Goal: Information Seeking & Learning: Learn about a topic

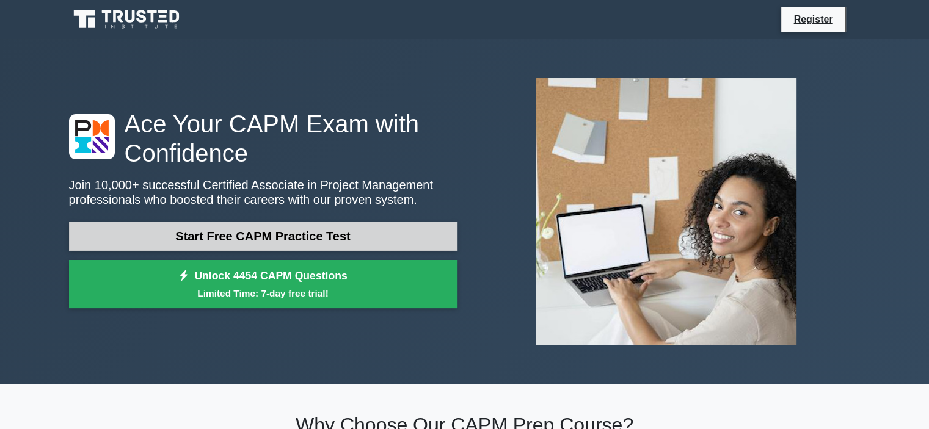
click at [346, 229] on link "Start Free CAPM Practice Test" at bounding box center [263, 236] width 388 height 29
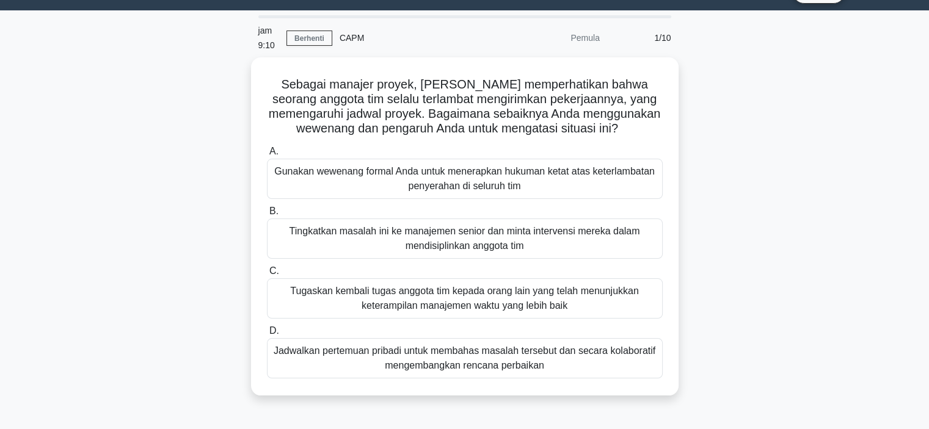
scroll to position [30, 0]
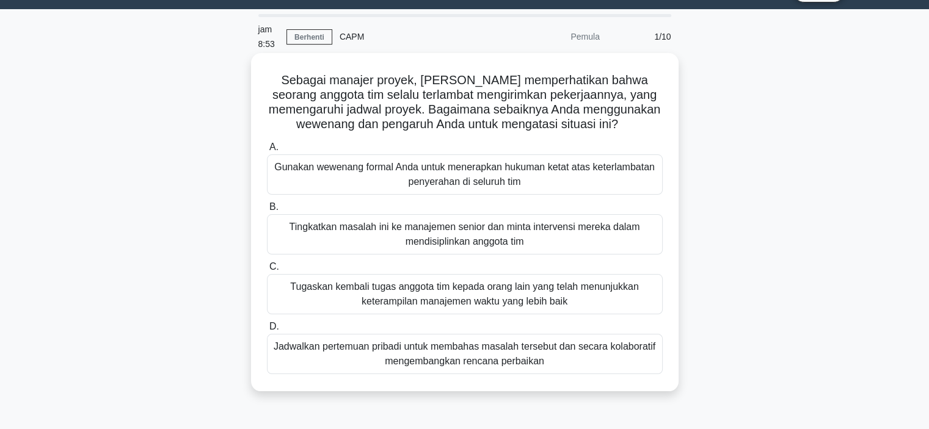
click at [555, 360] on font "Jadwalkan pertemuan pribadi untuk membahas masalah tersebut dan secara kolabora…" at bounding box center [464, 354] width 385 height 29
click at [267, 331] on input "D. Jadwalkan pertemuan pribadi untuk membahas masalah tersebut dan secara kolab…" at bounding box center [267, 327] width 0 height 8
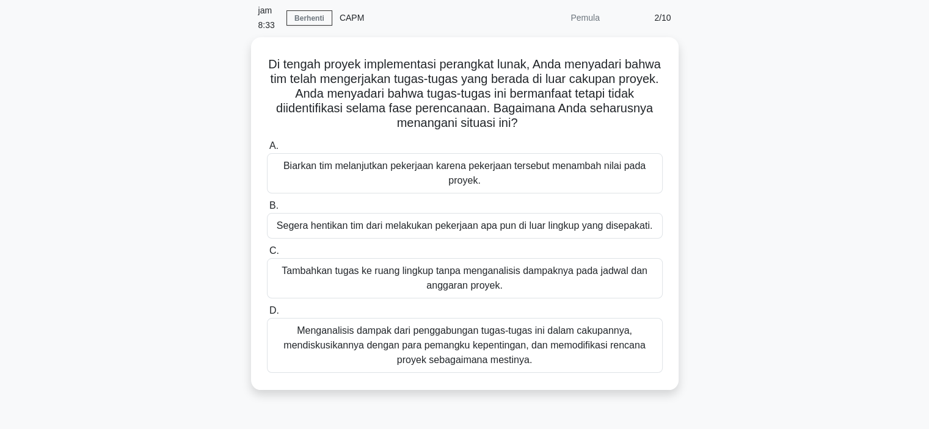
scroll to position [72, 0]
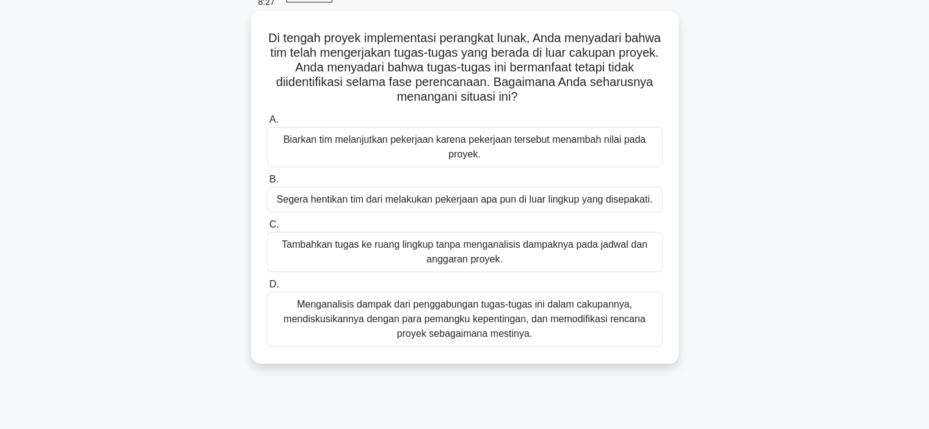
click at [536, 329] on font "Menganalisis dampak dari penggabungan tugas-tugas ini dalam cakupannya, mendisk…" at bounding box center [464, 319] width 385 height 44
click at [267, 289] on input "D. Menganalisis dampak dari penggabungan tugas-tugas ini dalam cakupannya, mend…" at bounding box center [267, 285] width 0 height 8
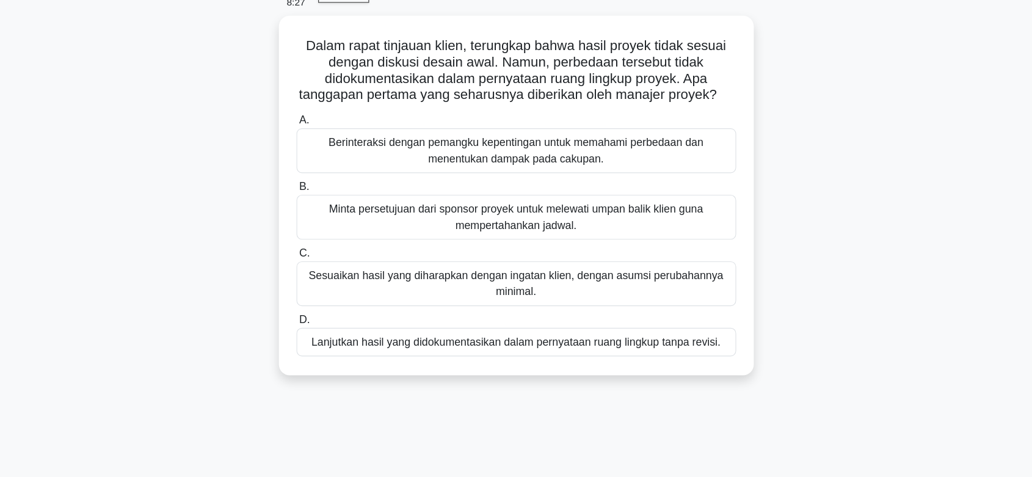
scroll to position [0, 0]
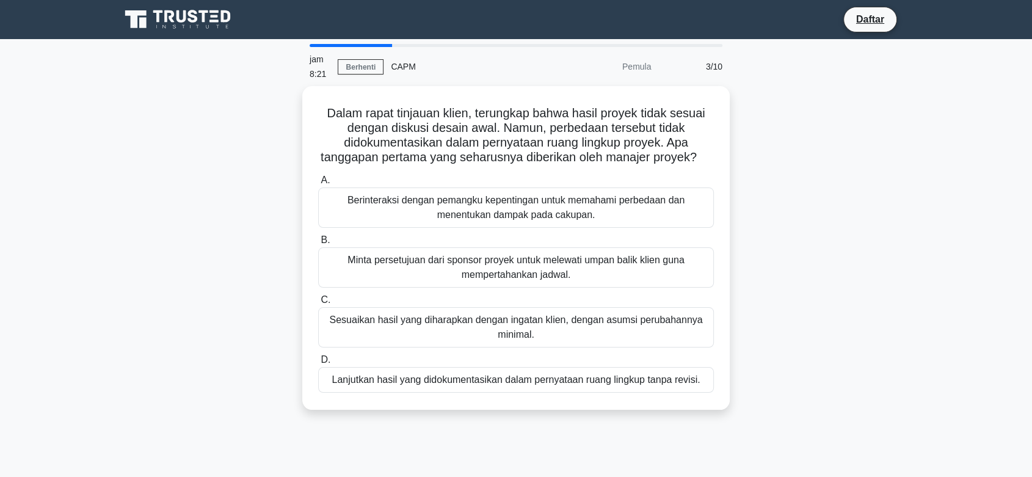
drag, startPoint x: 928, startPoint y: 2, endPoint x: 765, endPoint y: 200, distance: 256.8
click at [765, 200] on div "Dalam rapat tinjauan klien, terungkap bahwa hasil proyek tidak sesuai dengan di…" at bounding box center [516, 255] width 806 height 338
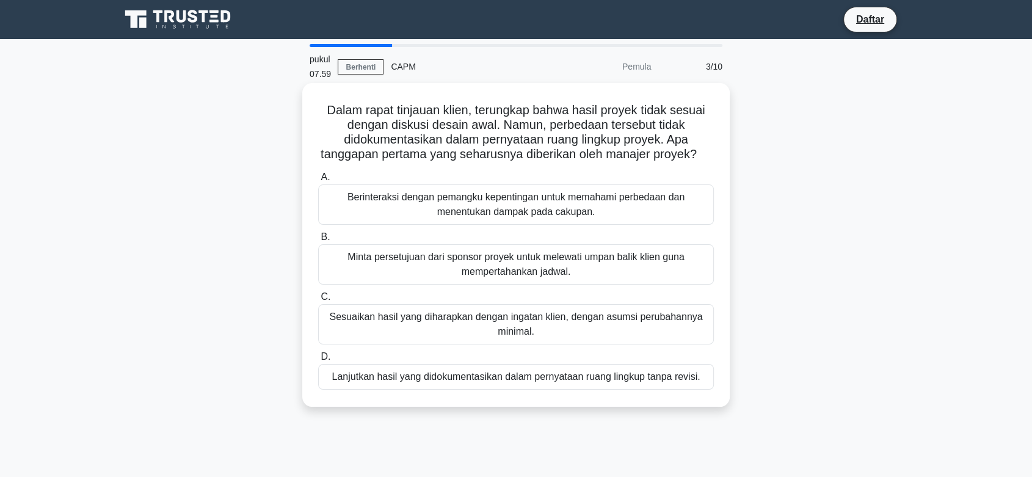
click at [534, 205] on font "Berinteraksi dengan pemangku kepentingan untuk memahami perbedaan dan menentuka…" at bounding box center [515, 204] width 337 height 25
click at [318, 181] on input "A. Berinteraksi dengan pemangku kepentingan untuk memahami perbedaan dan menent…" at bounding box center [318, 177] width 0 height 8
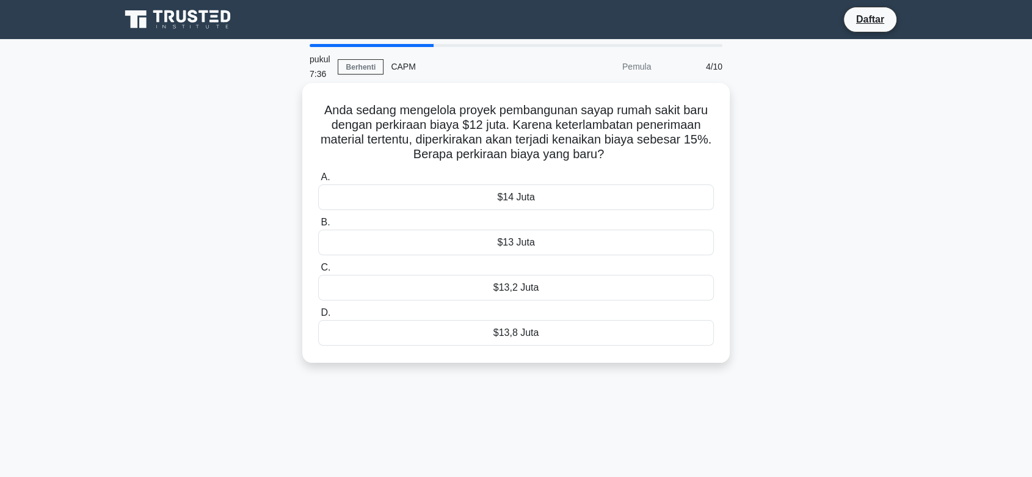
click at [449, 334] on div "Anda sedang mengelola proyek pembangunan sayap rumah sakit baru dengan perkiraa…" at bounding box center [516, 223] width 418 height 270
click at [611, 332] on div "$13,8 Juta" at bounding box center [516, 333] width 396 height 26
click at [318, 317] on input "D. $13,8 Juta" at bounding box center [318, 313] width 0 height 8
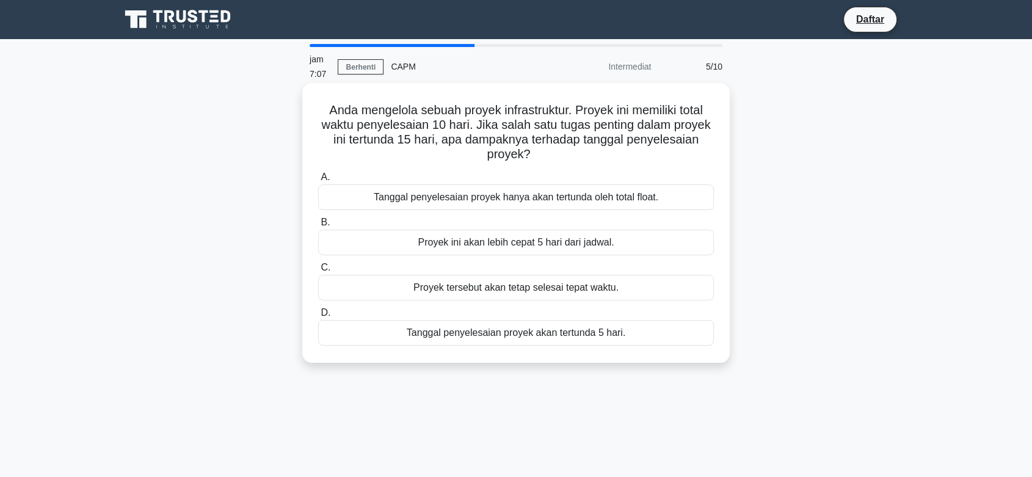
click at [520, 189] on div "Tanggal penyelesaian proyek hanya akan tertunda oleh total float." at bounding box center [516, 197] width 396 height 26
click at [318, 181] on input "A. Tanggal penyelesaian proyek hanya akan tertunda oleh total float." at bounding box center [318, 177] width 0 height 8
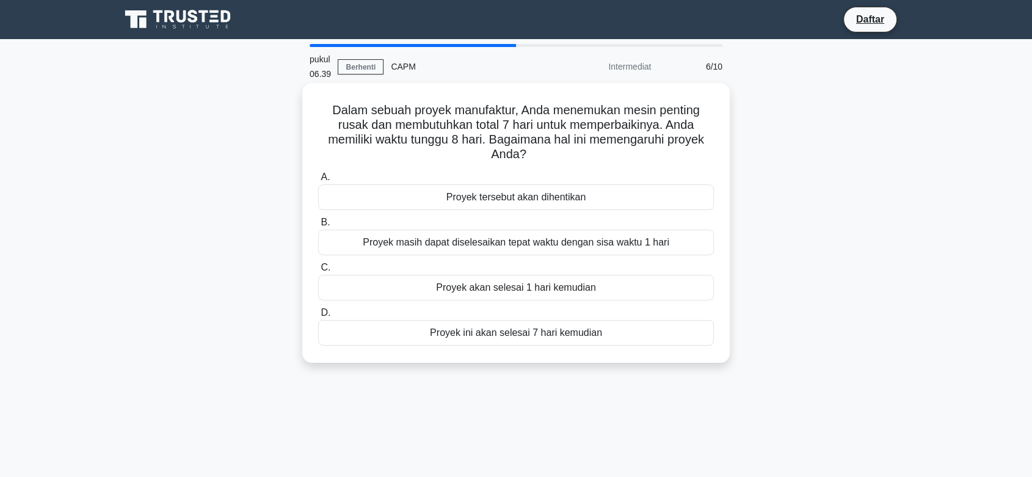
click at [523, 240] on div "Proyek masih dapat diselesaikan tepat waktu dengan sisa waktu 1 hari" at bounding box center [516, 243] width 396 height 26
click at [318, 227] on input "B. Proyek masih dapat diselesaikan tepat waktu dengan sisa waktu 1 hari" at bounding box center [318, 223] width 0 height 8
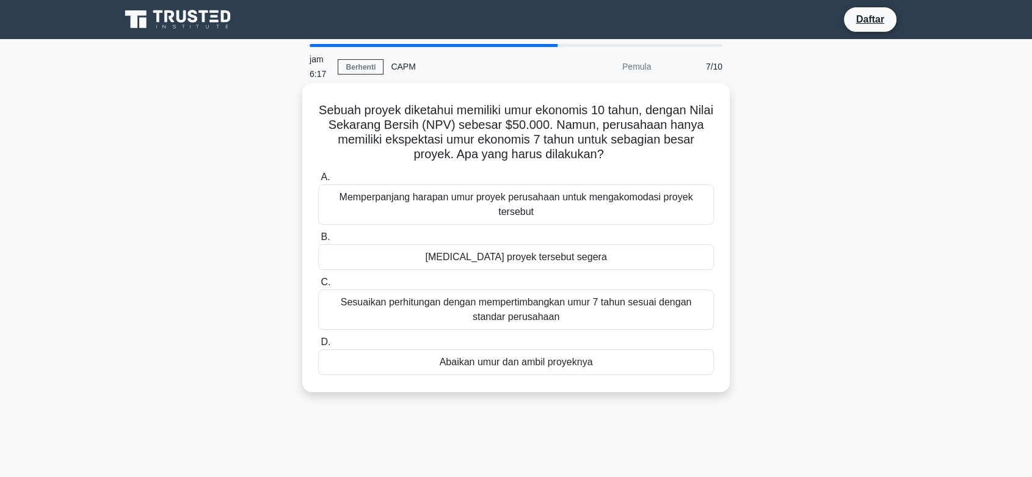
click at [498, 313] on font "Sesuaikan perhitungan dengan mempertimbangkan umur 7 tahun sesuai dengan standa…" at bounding box center [516, 309] width 351 height 25
click at [318, 286] on input "C. Sesuaikan perhitungan dengan mempertimbangkan umur 7 tahun sesuai dengan sta…" at bounding box center [318, 282] width 0 height 8
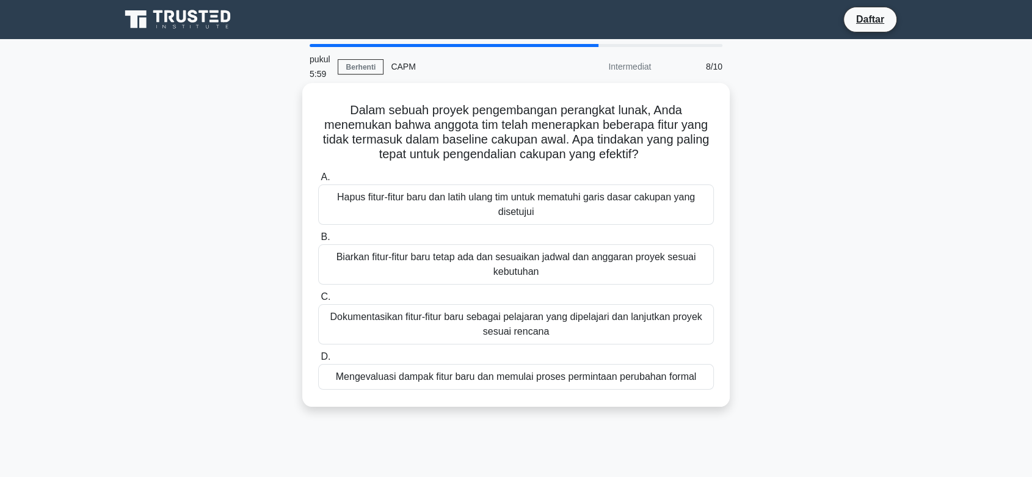
click at [448, 318] on font "Dokumentasikan fitur-fitur baru sebagai pelajaran yang dipelajari dan lanjutkan…" at bounding box center [516, 323] width 372 height 25
click at [318, 301] on input "C. Dokumentasikan fitur-fitur baru sebagai pelajaran yang dipelajari dan lanjut…" at bounding box center [318, 297] width 0 height 8
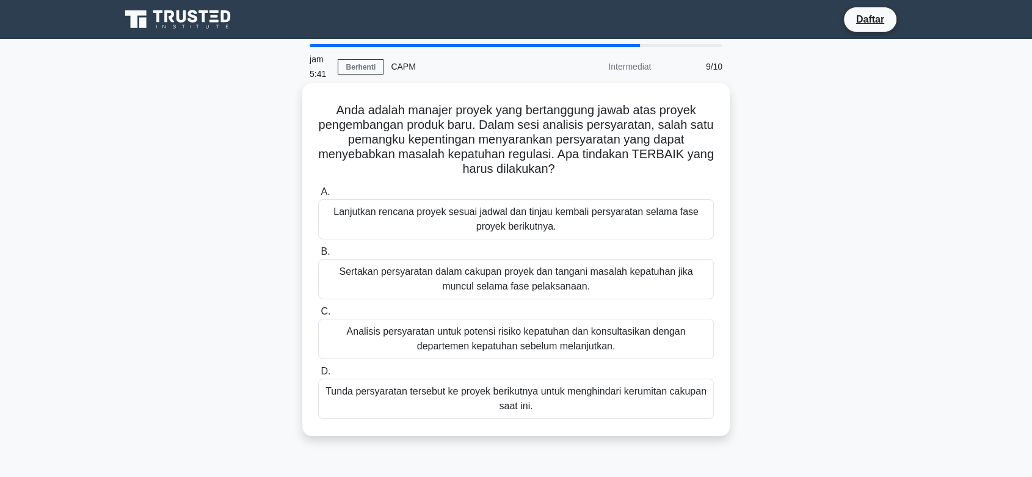
click at [462, 332] on font "Analisis persyaratan untuk potensi risiko kepatuhan dan konsultasikan dengan de…" at bounding box center [515, 338] width 339 height 25
click at [318, 316] on input "C. Analisis persyaratan untuk potensi risiko kepatuhan dan konsultasikan dengan…" at bounding box center [318, 312] width 0 height 8
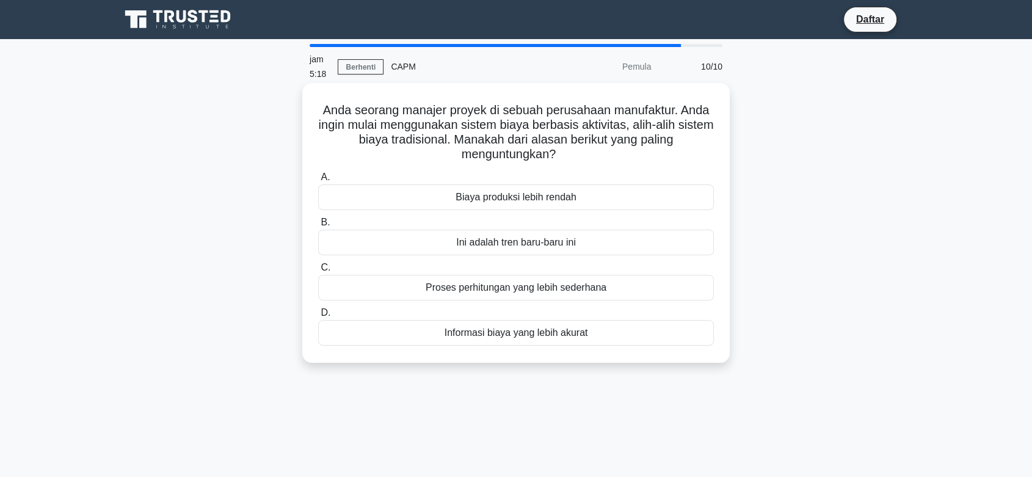
click at [469, 326] on div "Informasi biaya yang lebih akurat" at bounding box center [516, 333] width 396 height 26
click at [318, 317] on input "D. Informasi biaya yang lebih akurat" at bounding box center [318, 313] width 0 height 8
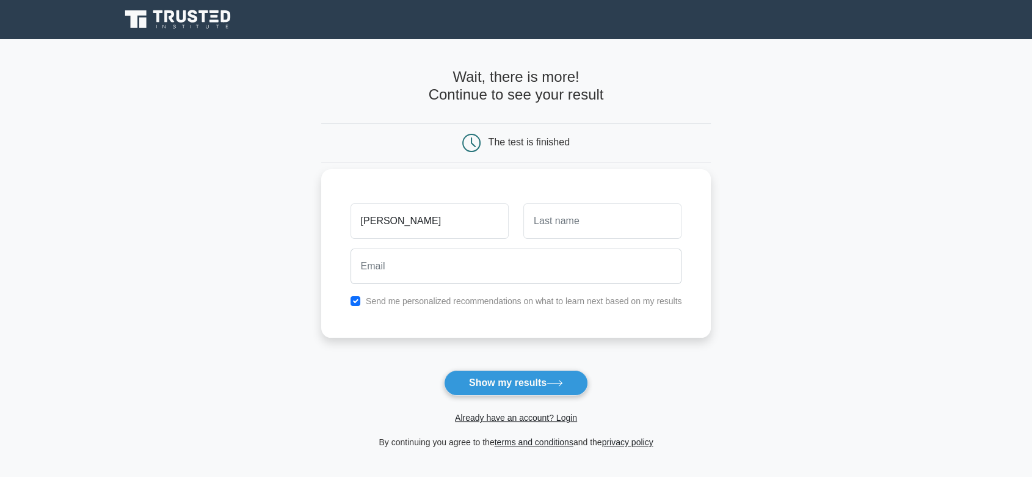
type input "[PERSON_NAME]"
click at [628, 223] on input "text" at bounding box center [602, 220] width 158 height 35
type input "[GEOGRAPHIC_DATA]"
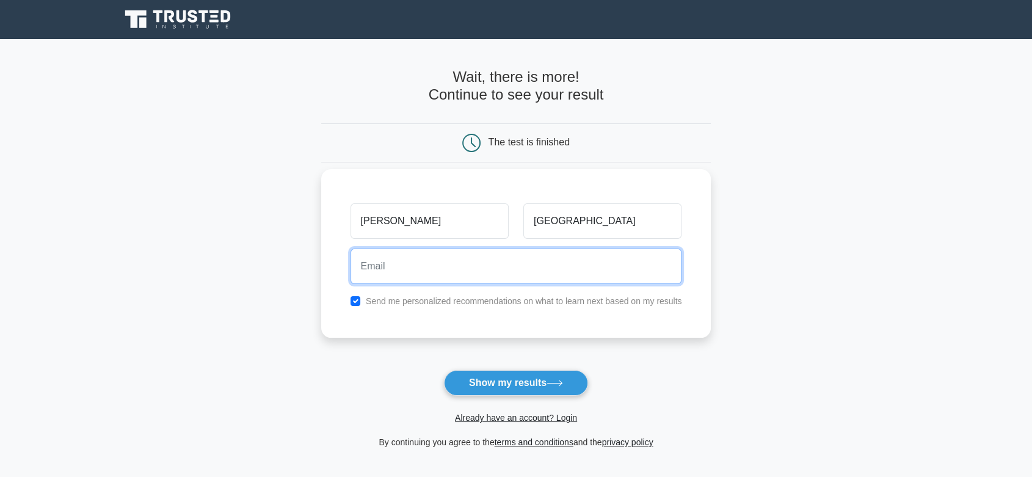
click at [463, 266] on input "email" at bounding box center [517, 266] width 332 height 35
type input "[EMAIL_ADDRESS][DOMAIN_NAME]"
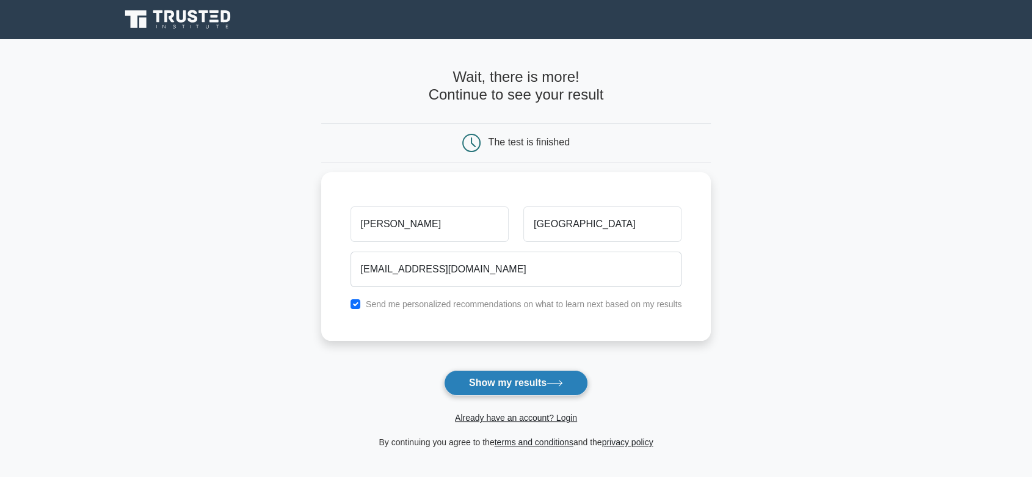
click at [490, 376] on button "Show my results" at bounding box center [516, 383] width 144 height 26
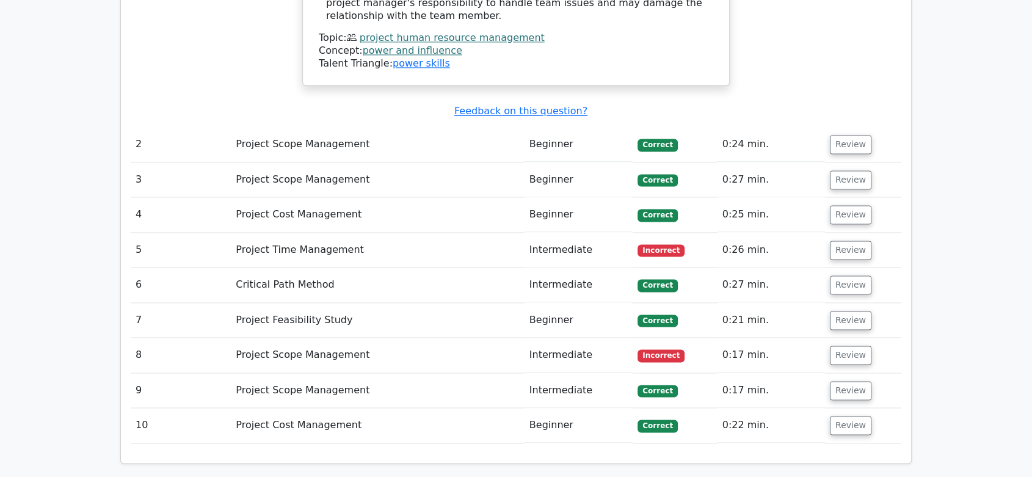
scroll to position [1728, 0]
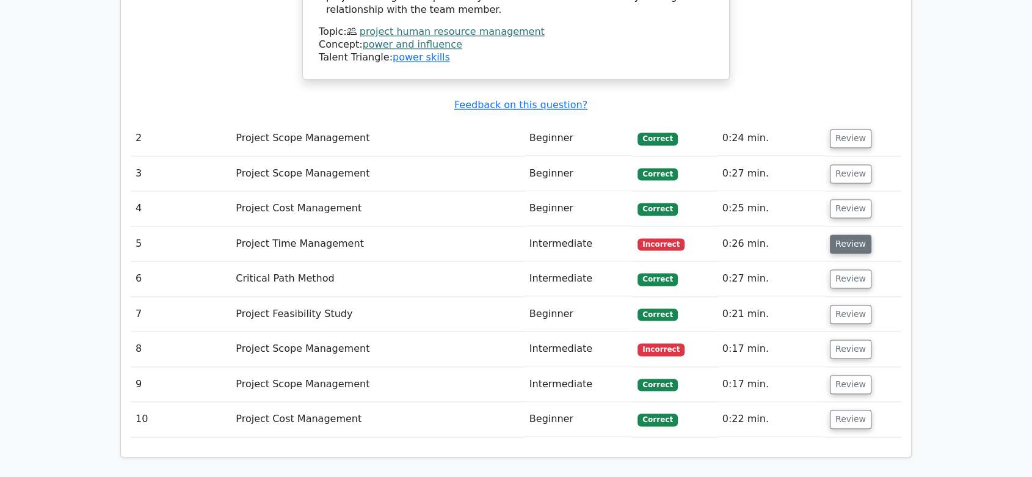
click at [844, 234] on button "Review" at bounding box center [851, 243] width 42 height 19
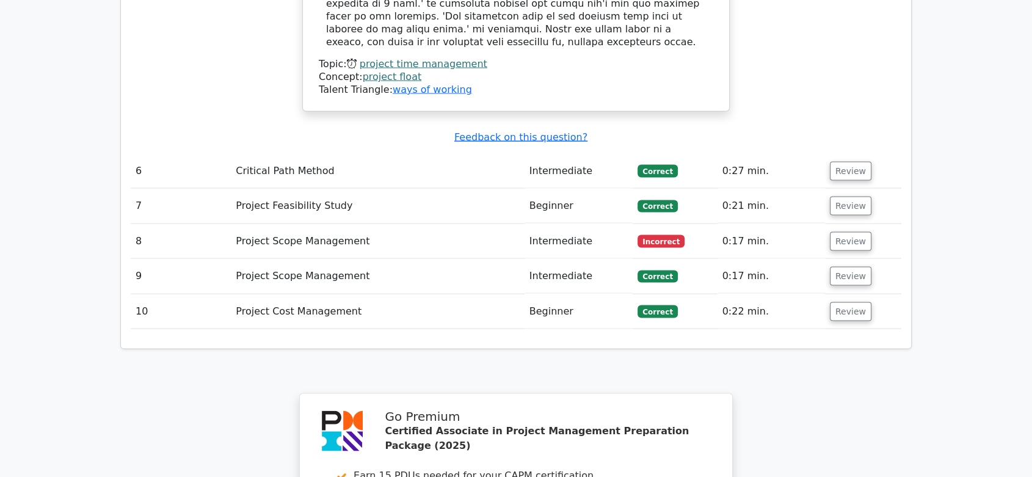
scroll to position [2421, 0]
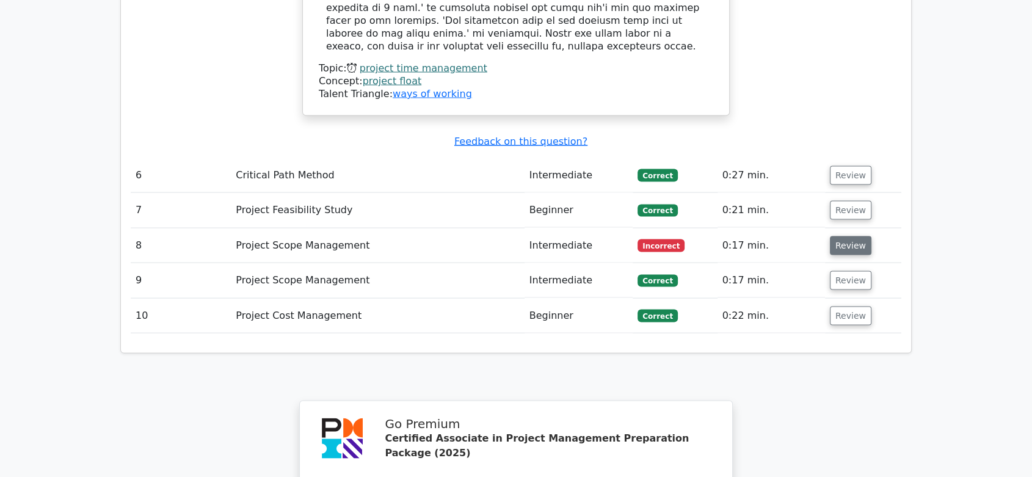
click at [857, 236] on button "Review" at bounding box center [851, 245] width 42 height 19
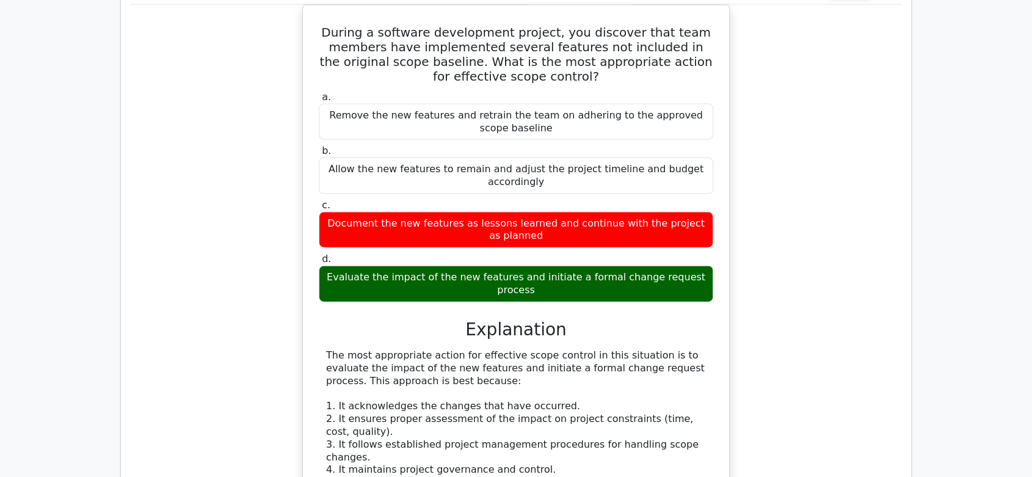
scroll to position [2692, 0]
